Goal: Task Accomplishment & Management: Manage account settings

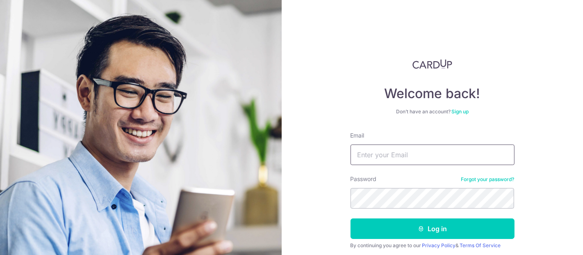
type input "[EMAIL_ADDRESS][DOMAIN_NAME]"
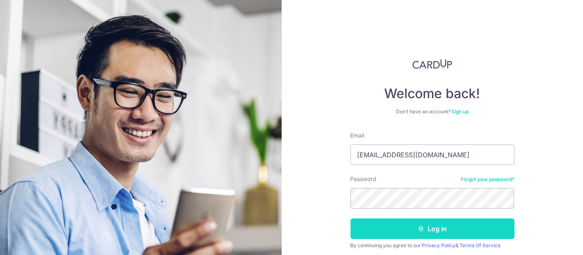
click at [424, 220] on button "Log in" at bounding box center [433, 228] width 164 height 21
